Goal: Information Seeking & Learning: Check status

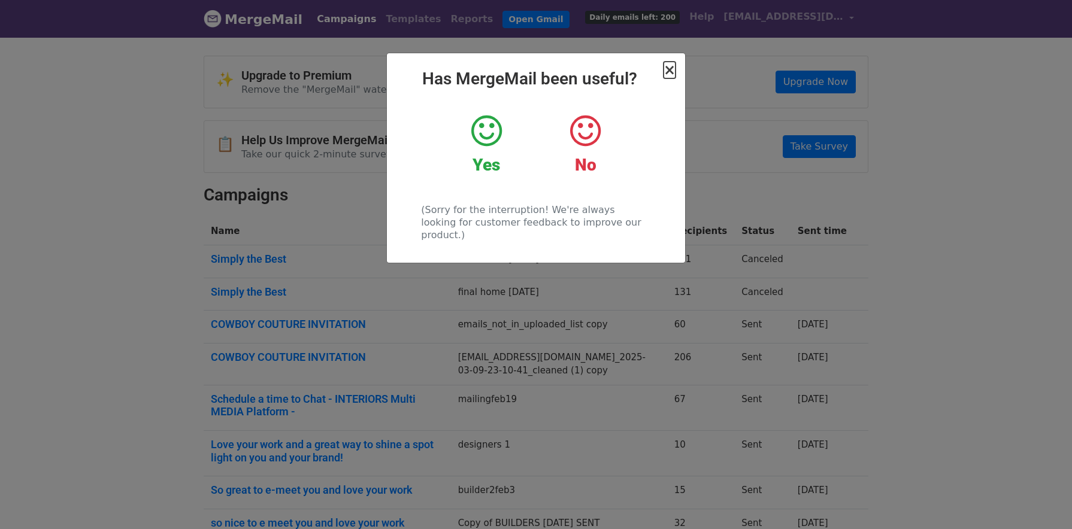
click at [672, 73] on span "×" at bounding box center [670, 70] width 12 height 17
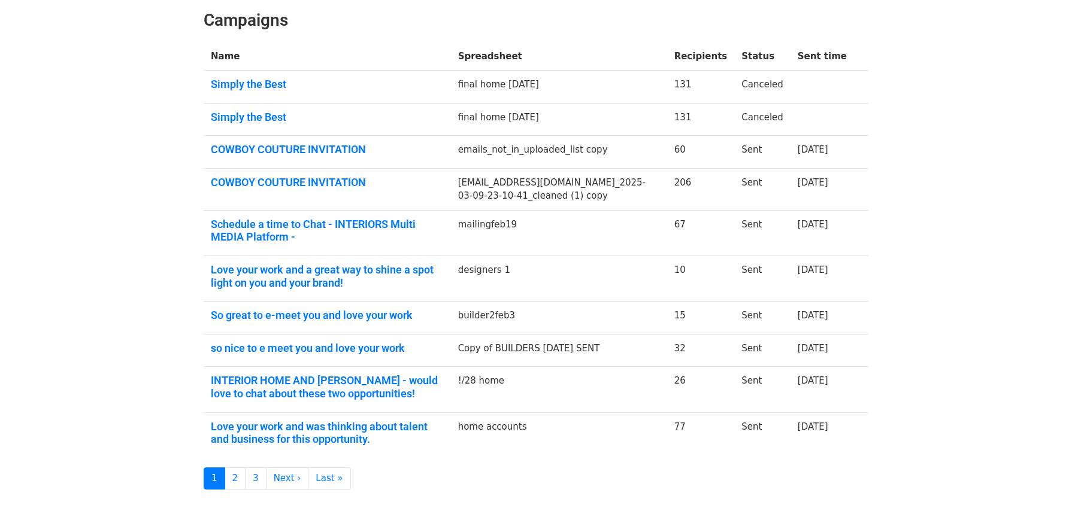
scroll to position [142, 0]
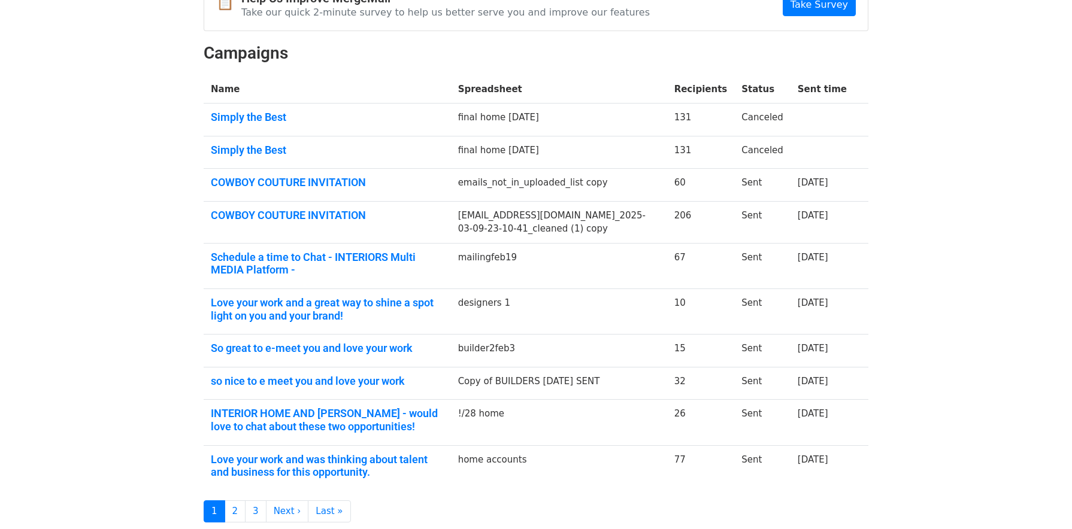
click at [534, 274] on td "mailingfeb19" at bounding box center [559, 266] width 216 height 46
click at [407, 256] on link "Schedule a time to Chat - INTERIORS Multi MEDIA Platform -" at bounding box center [327, 264] width 233 height 26
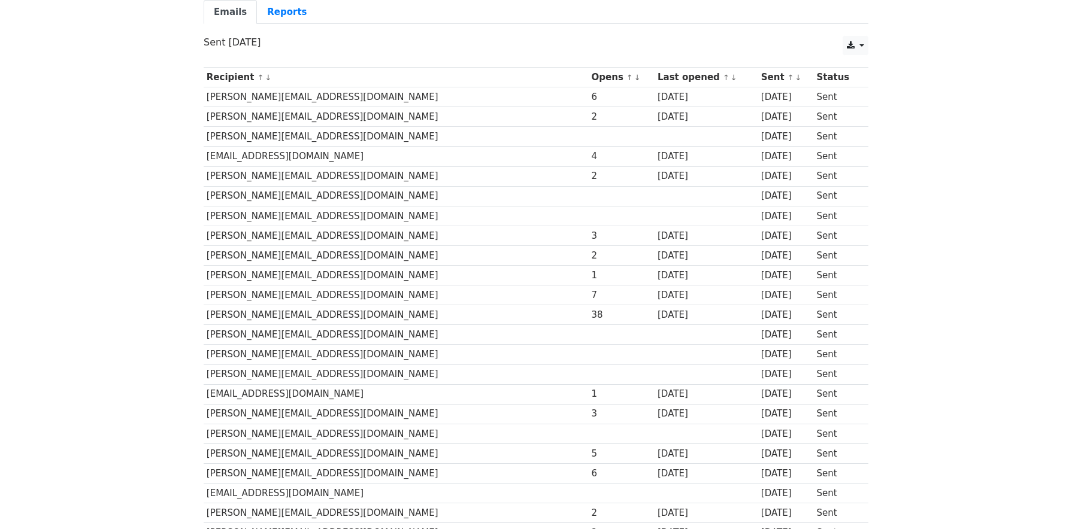
scroll to position [112, 0]
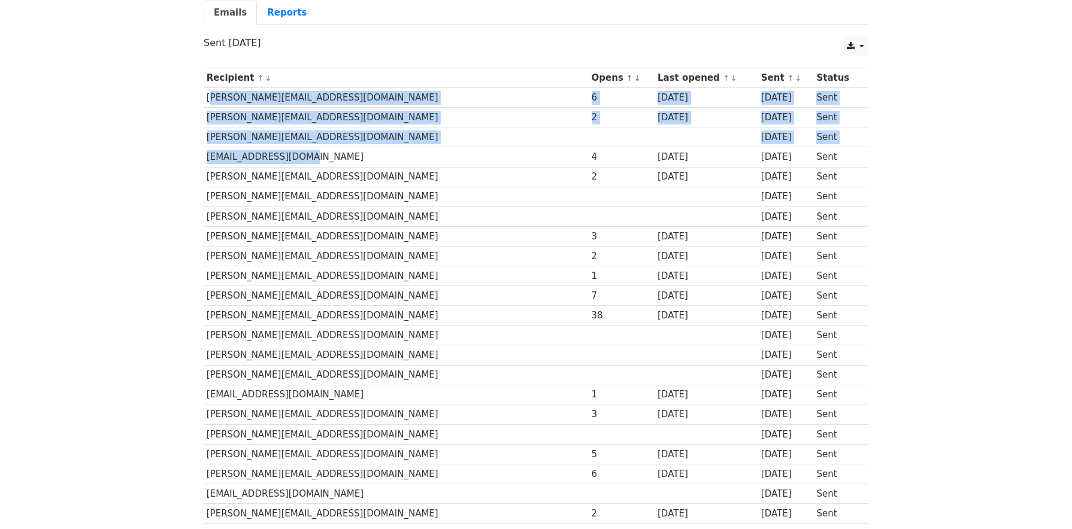
drag, startPoint x: 207, startPoint y: 97, endPoint x: 285, endPoint y: 152, distance: 95.0
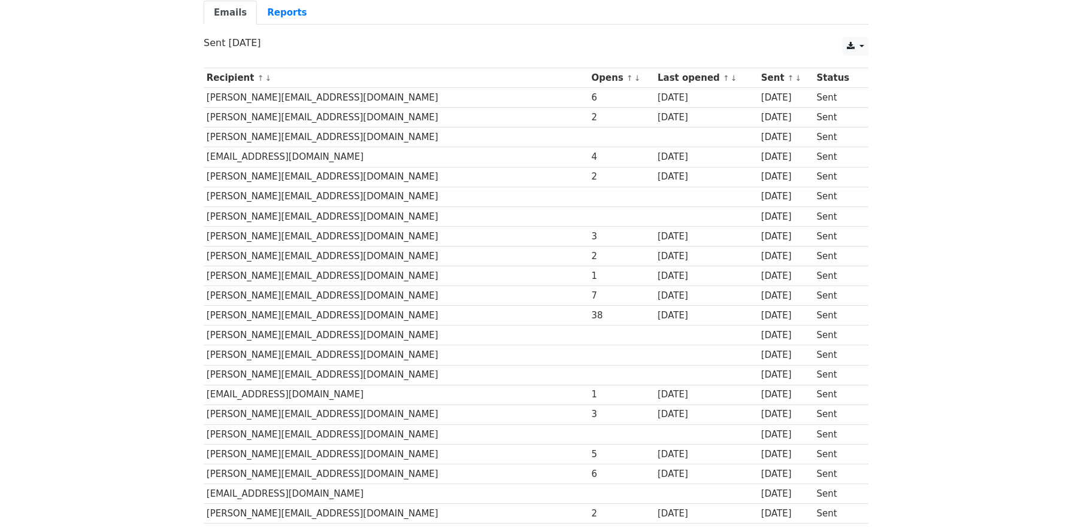
click at [327, 96] on td "[PERSON_NAME][EMAIL_ADDRESS][DOMAIN_NAME]" at bounding box center [396, 98] width 385 height 20
click at [323, 95] on td "[PERSON_NAME][EMAIL_ADDRESS][DOMAIN_NAME]" at bounding box center [396, 98] width 385 height 20
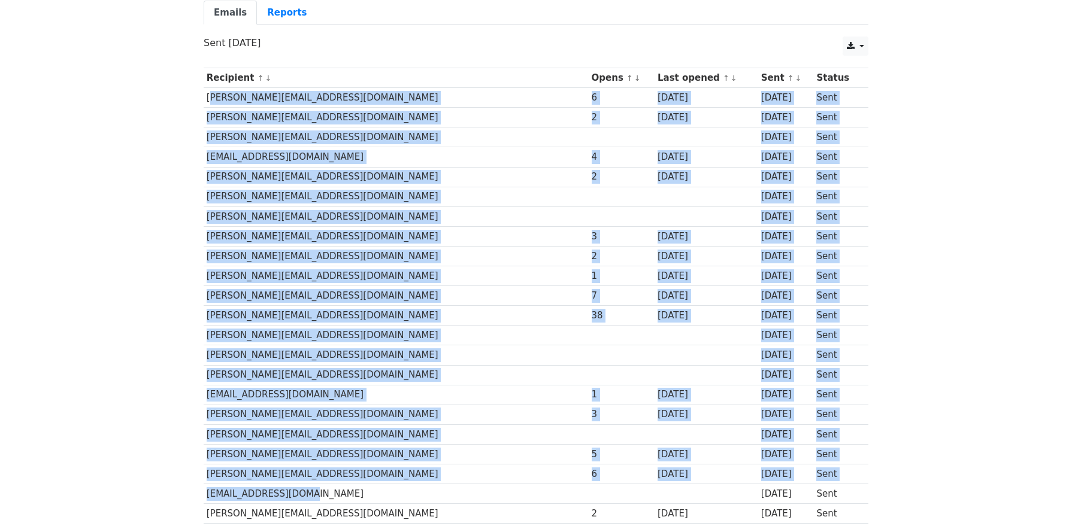
drag, startPoint x: 207, startPoint y: 97, endPoint x: 305, endPoint y: 490, distance: 405.0
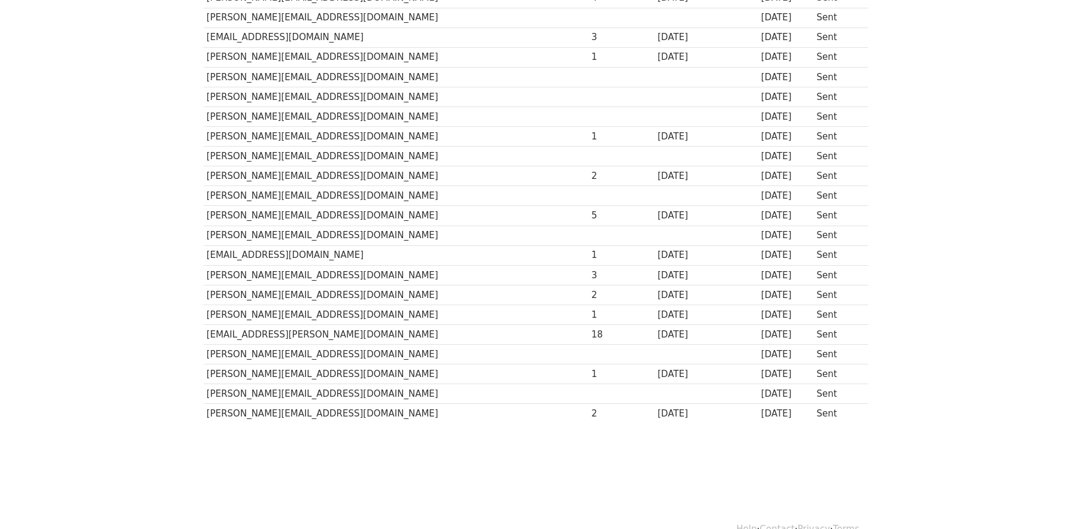
scroll to position [1100, 0]
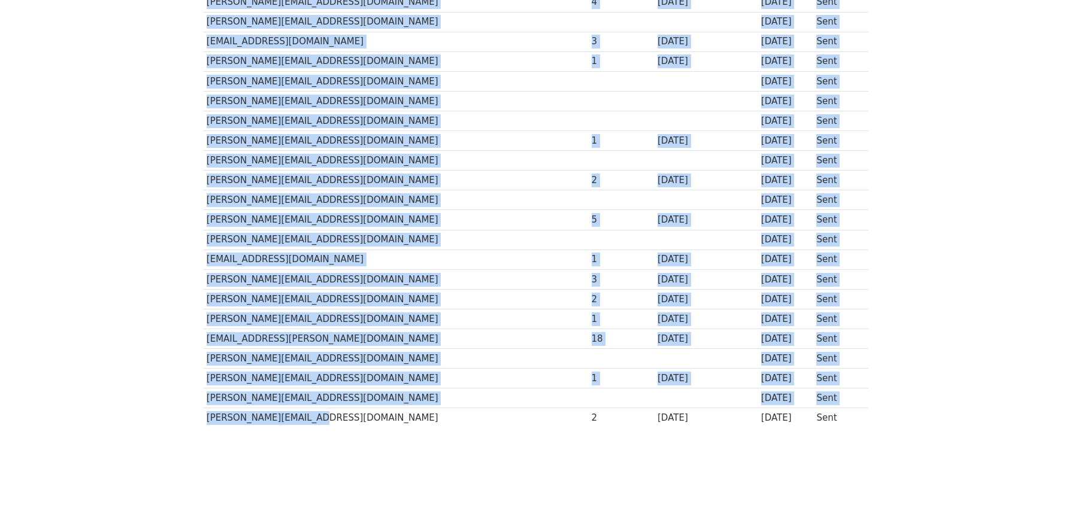
drag, startPoint x: 327, startPoint y: 421, endPoint x: 202, endPoint y: 291, distance: 180.0
copy div "Loremipsu ↑ ↓ Dolor ↑ ↓ Sita consec ↑ ↓ Adip ↑ ↓ Elitse doeiusmodt@incididuntu.…"
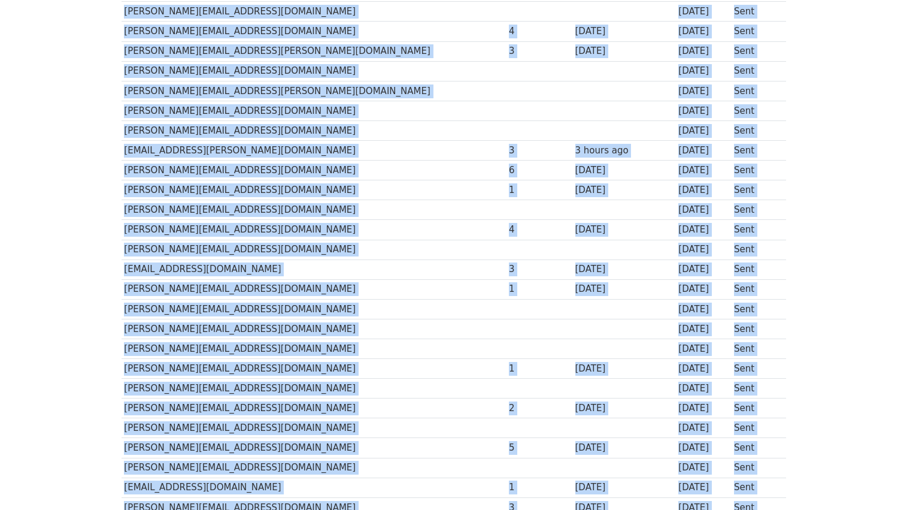
scroll to position [873, 0]
click at [229, 288] on td "[PERSON_NAME][EMAIL_ADDRESS][DOMAIN_NAME]" at bounding box center [314, 288] width 385 height 20
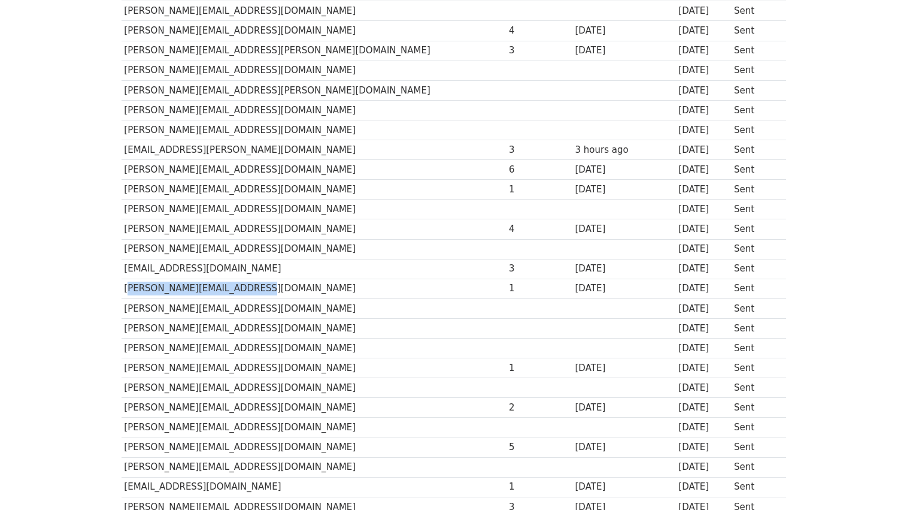
drag, startPoint x: 126, startPoint y: 289, endPoint x: 249, endPoint y: 288, distance: 122.8
click at [249, 288] on td "[PERSON_NAME][EMAIL_ADDRESS][DOMAIN_NAME]" at bounding box center [314, 288] width 385 height 20
copy td "[PERSON_NAME][EMAIL_ADDRESS][DOMAIN_NAME]"
